Goal: Find specific page/section: Find specific page/section

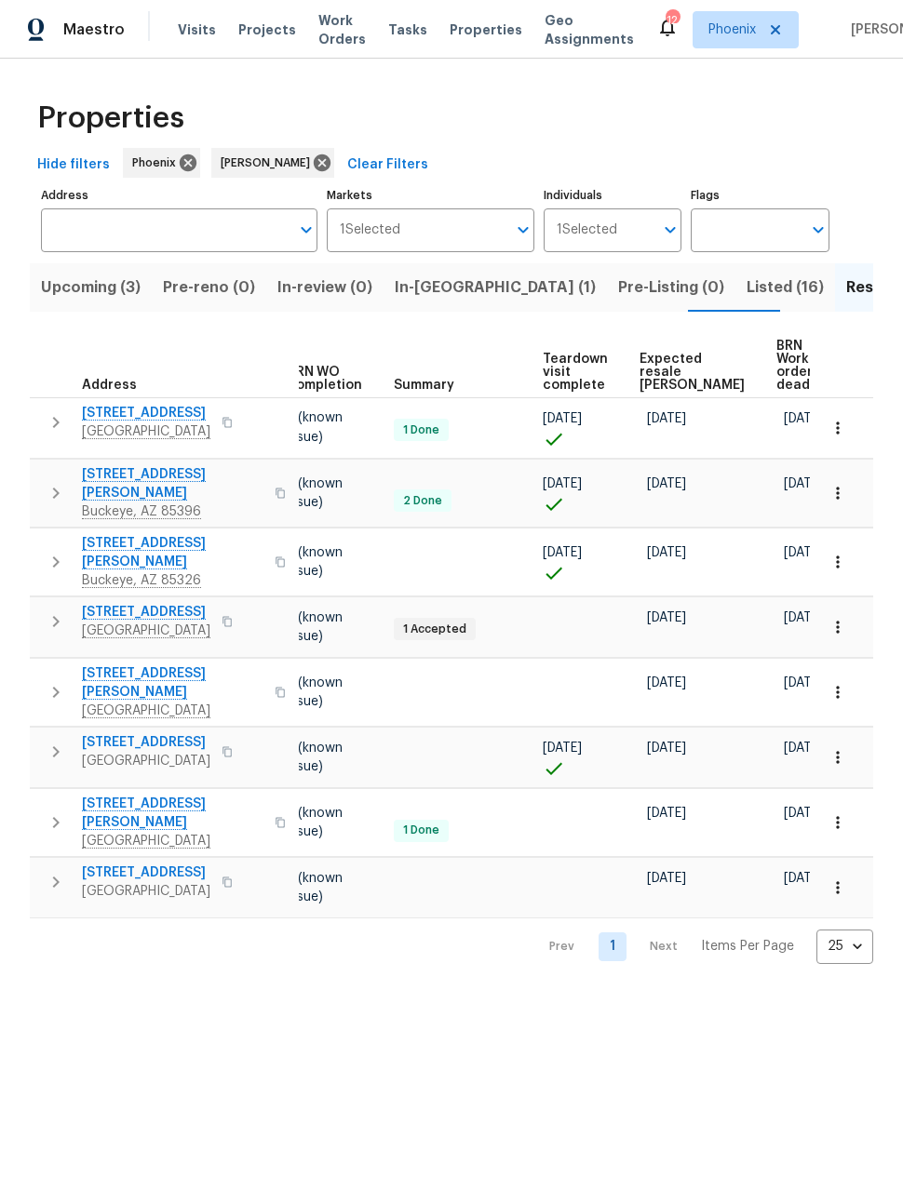
scroll to position [0, 248]
click at [644, 362] on span "Expected resale [PERSON_NAME]" at bounding box center [692, 372] width 105 height 39
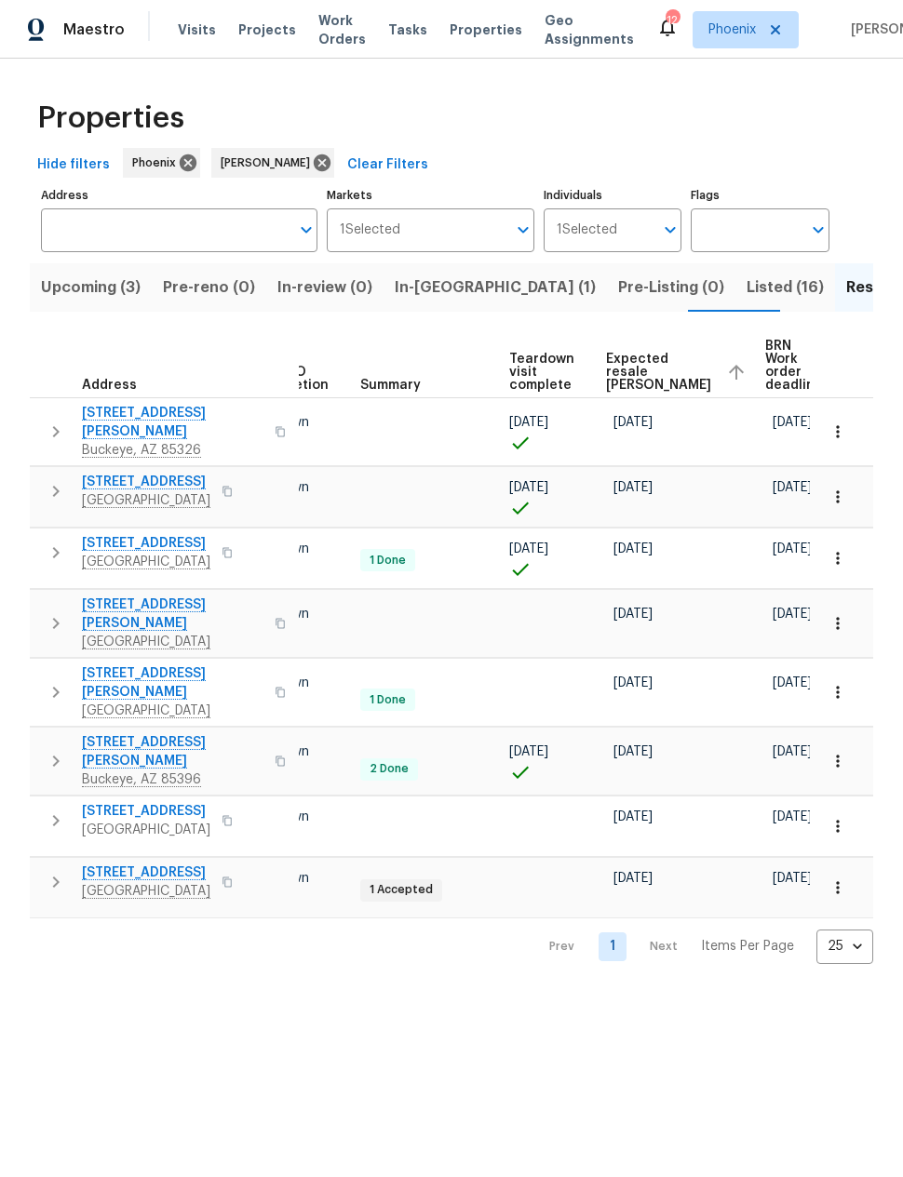
scroll to position [0, 281]
click at [312, 157] on icon at bounding box center [322, 163] width 20 height 20
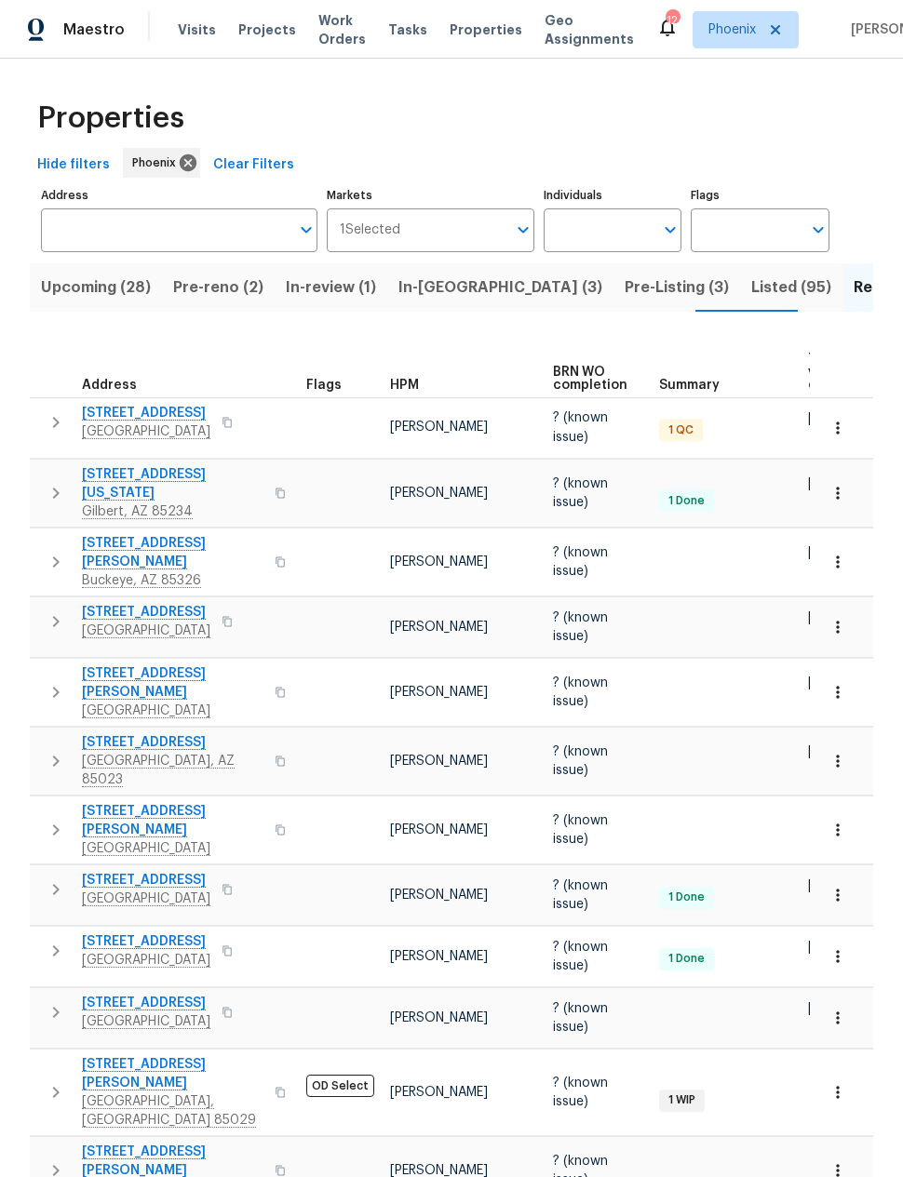
click at [470, 302] on button "In-[GEOGRAPHIC_DATA] (3)" at bounding box center [500, 287] width 226 height 48
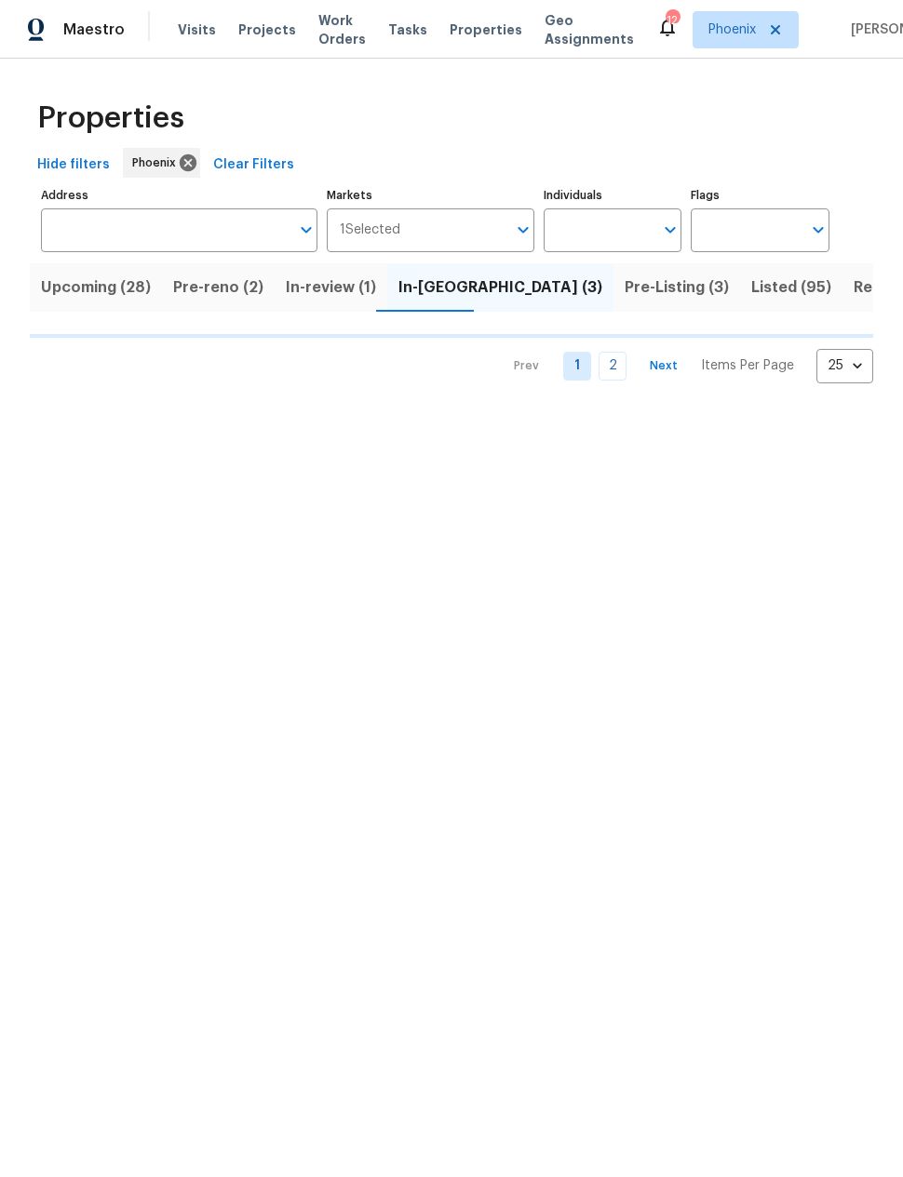
click at [418, 282] on span "In-[GEOGRAPHIC_DATA] (3)" at bounding box center [500, 288] width 204 height 26
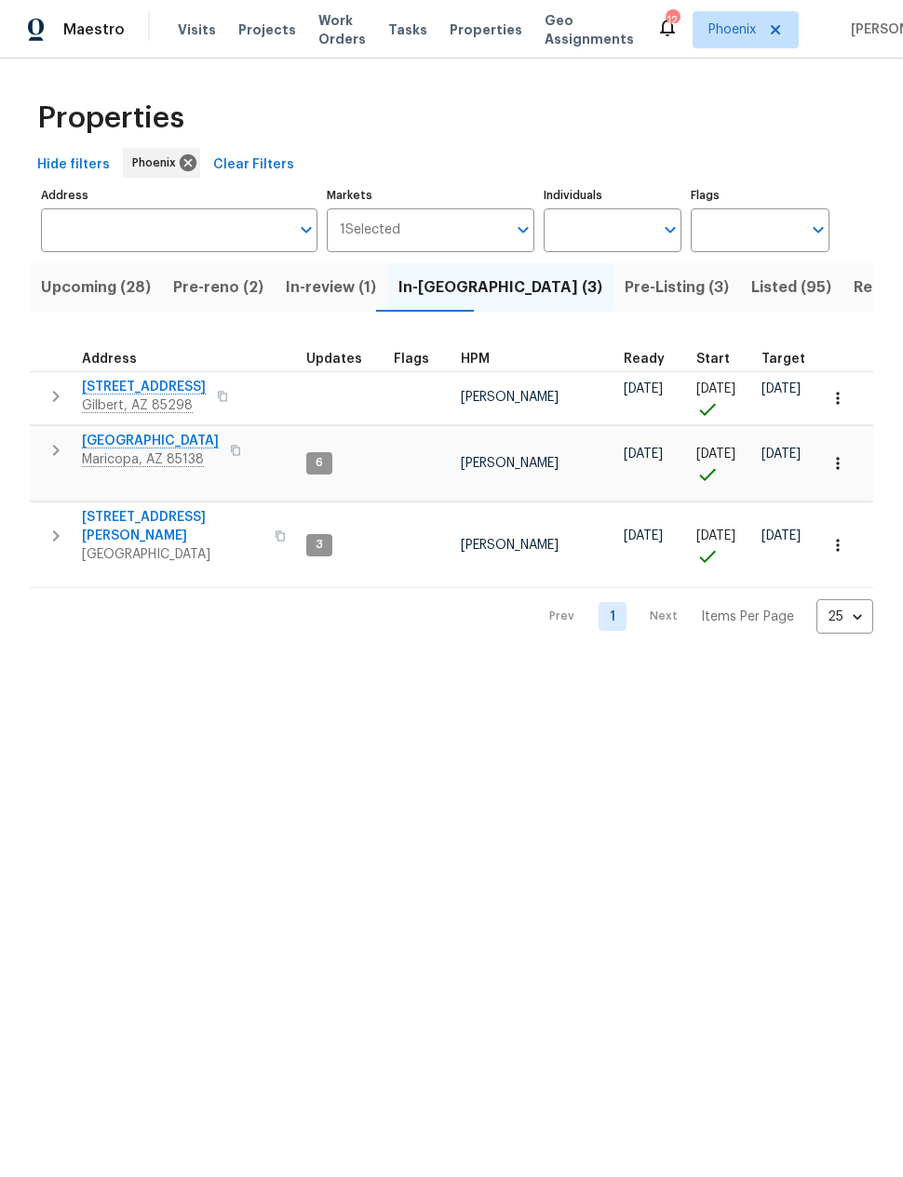
click at [125, 282] on span "Upcoming (28)" at bounding box center [96, 288] width 110 height 26
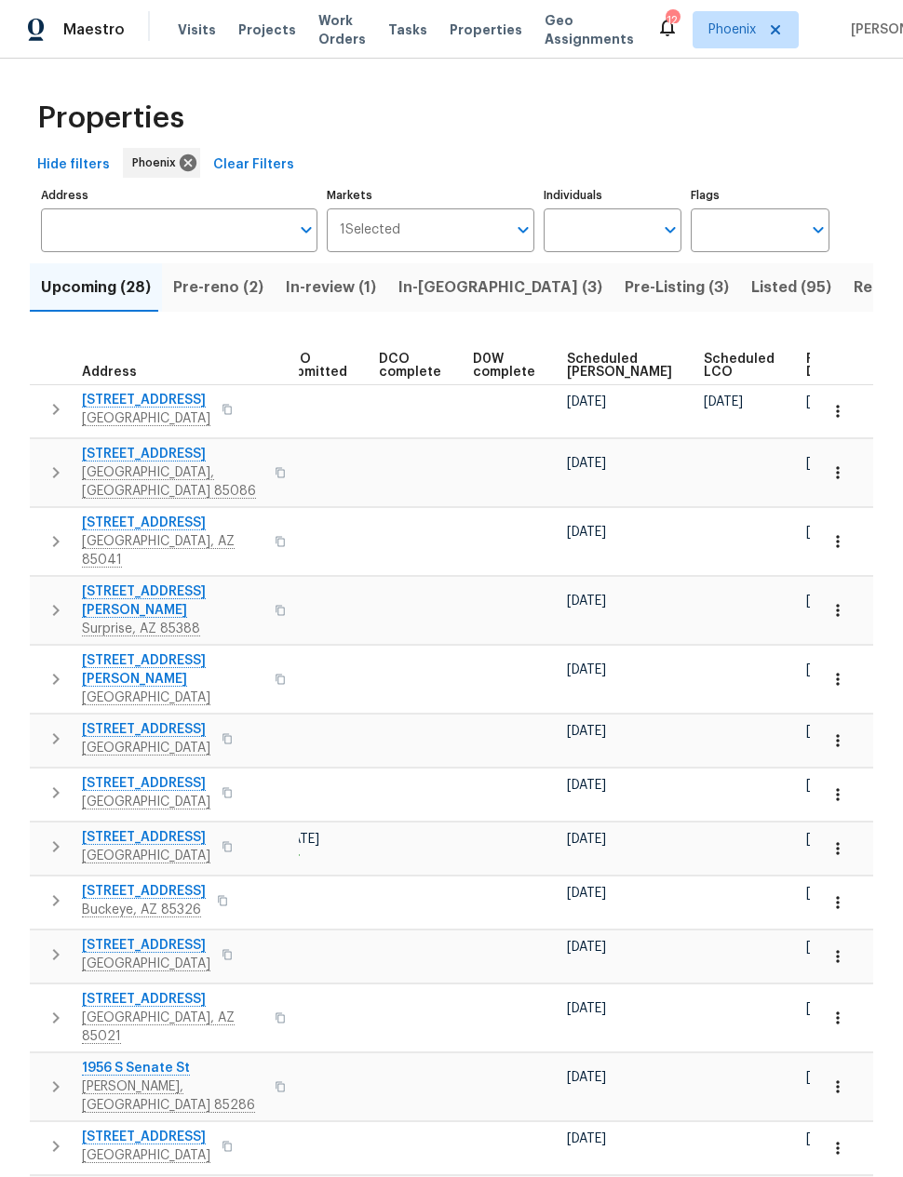
scroll to position [0, 340]
click at [807, 361] on span "Ready Date" at bounding box center [827, 366] width 41 height 26
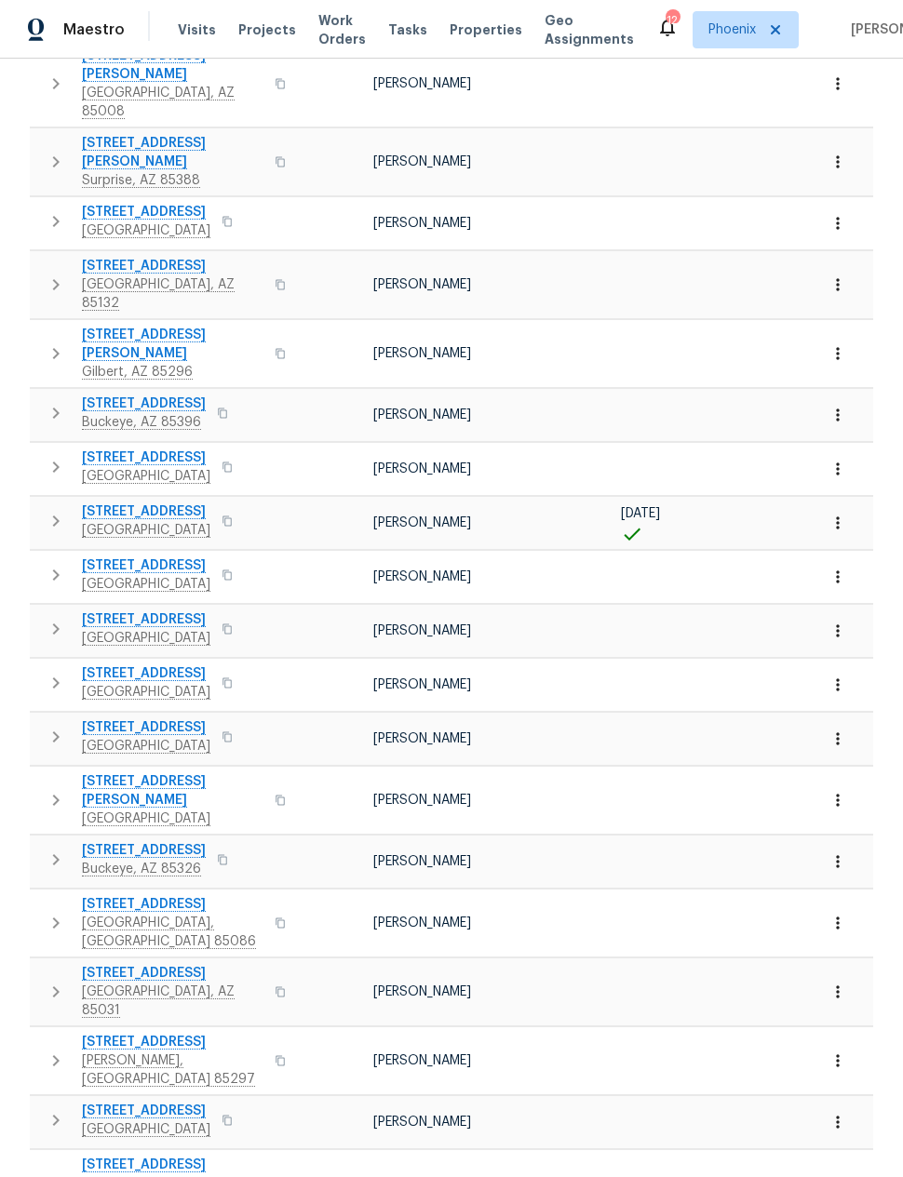
scroll to position [573, 0]
